Goal: Use online tool/utility: Utilize a website feature to perform a specific function

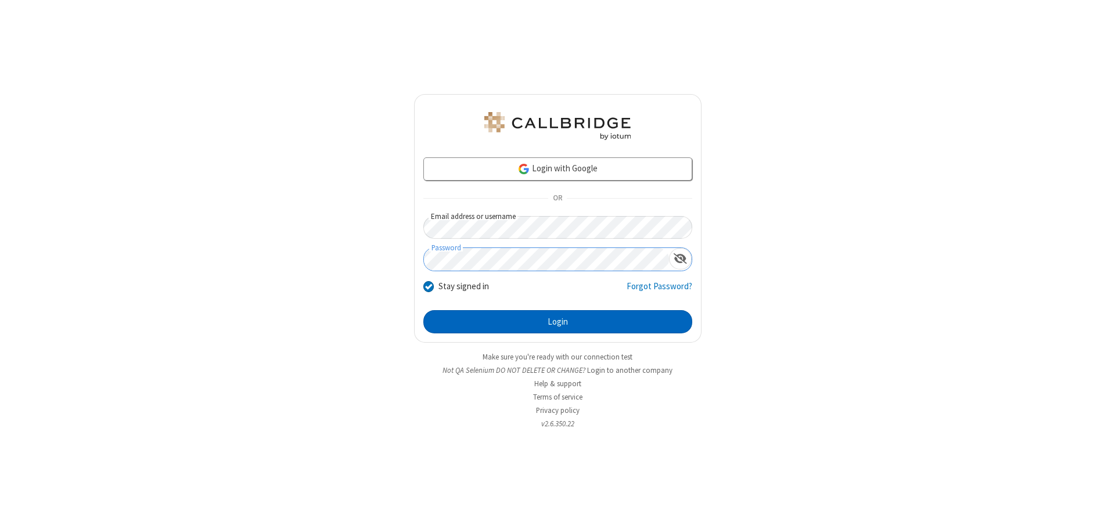
click at [557, 322] on button "Login" at bounding box center [557, 321] width 269 height 23
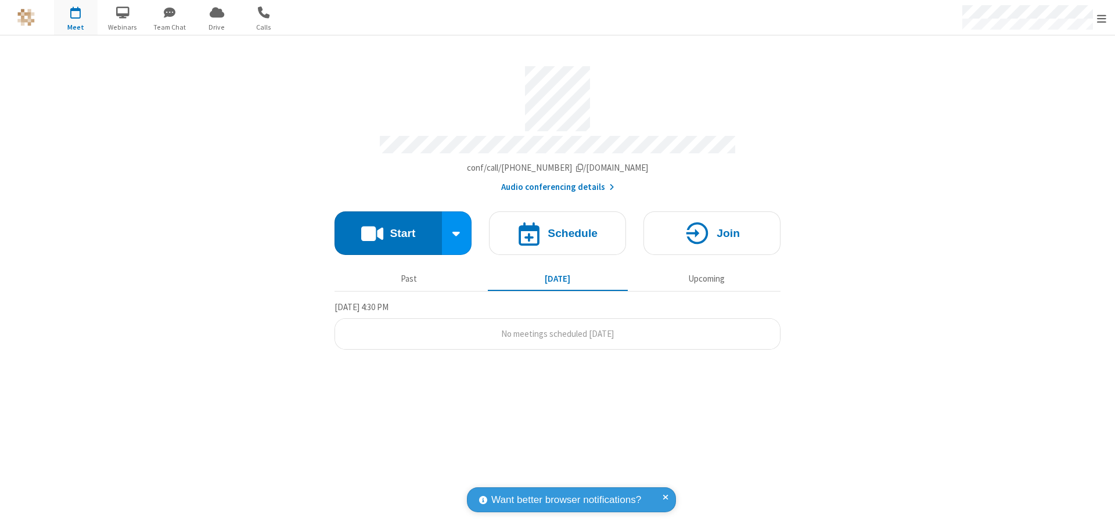
click at [388, 228] on button "Start" at bounding box center [387, 233] width 107 height 44
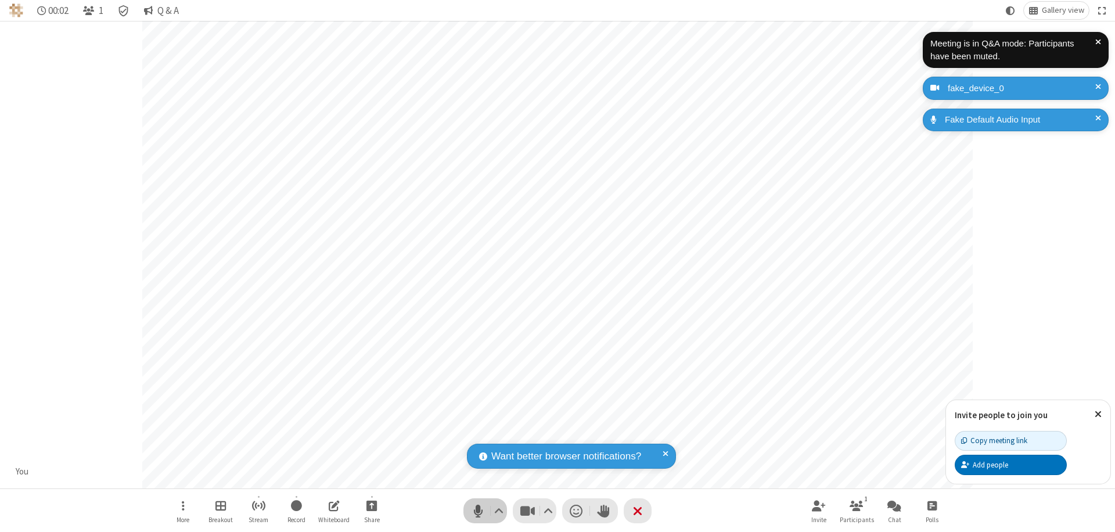
click at [478, 510] on span "Mute (⌘+Shift+A)" at bounding box center [477, 510] width 17 height 17
click at [478, 510] on span "Unmute (⌘+Shift+A)" at bounding box center [477, 510] width 17 height 17
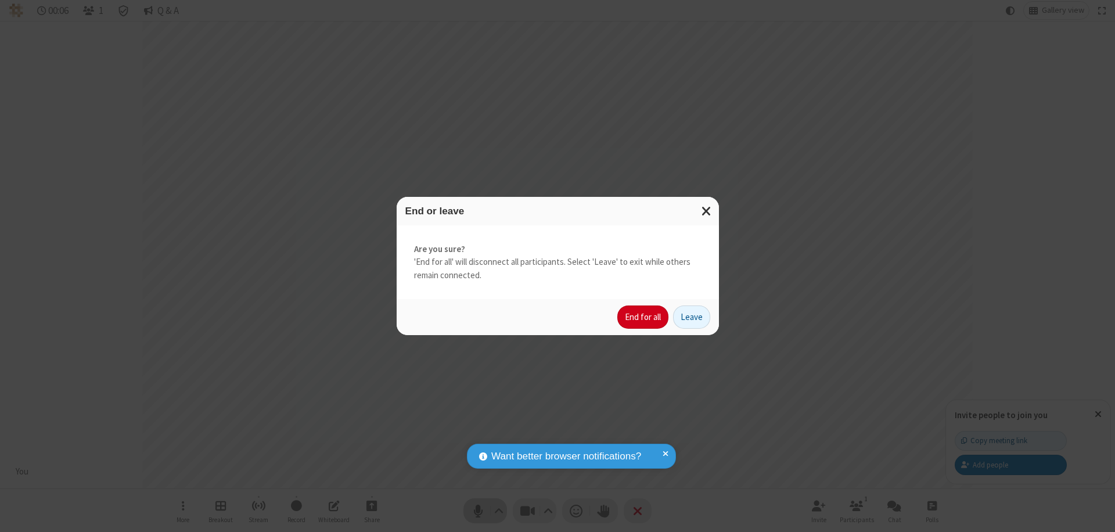
click at [643, 317] on button "End for all" at bounding box center [642, 316] width 51 height 23
